Goal: Task Accomplishment & Management: Manage account settings

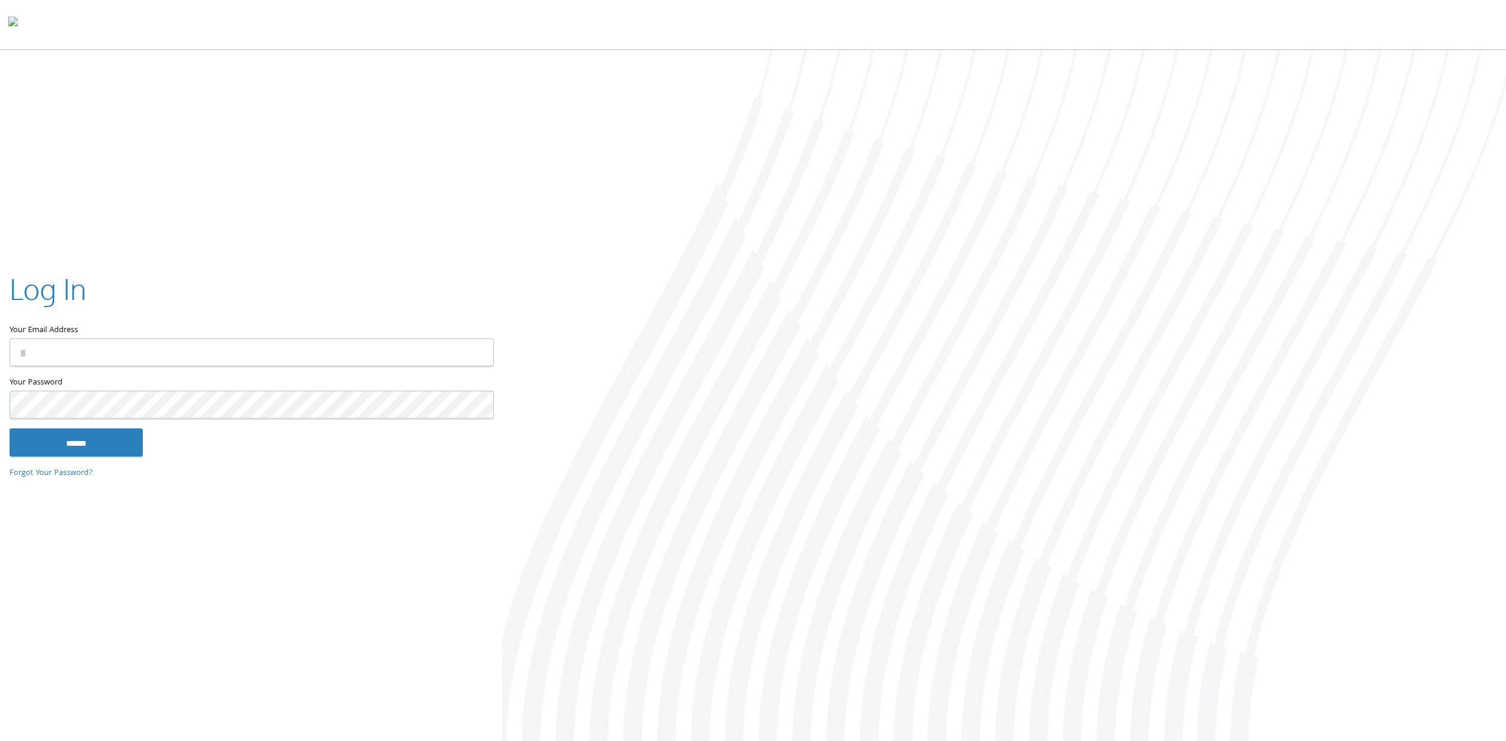
type input "**********"
click at [90, 443] on input "******" at bounding box center [76, 442] width 133 height 29
type input "**********"
click at [106, 449] on input "******" at bounding box center [76, 442] width 133 height 29
